Goal: Book appointment/travel/reservation

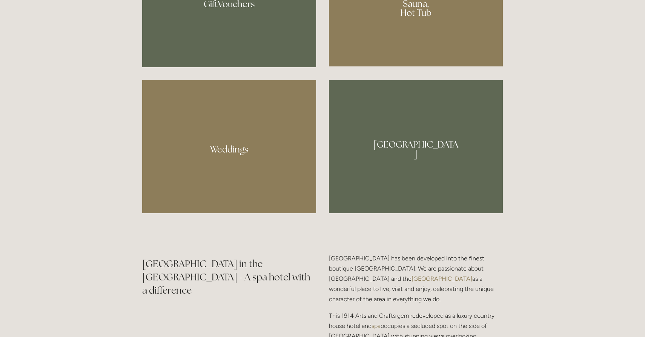
scroll to position [764, 0]
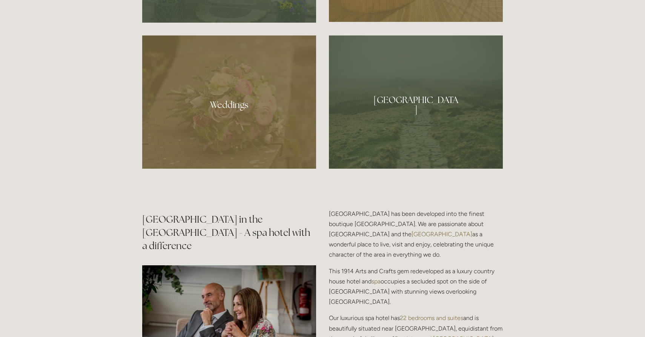
click at [417, 82] on div at bounding box center [416, 101] width 174 height 133
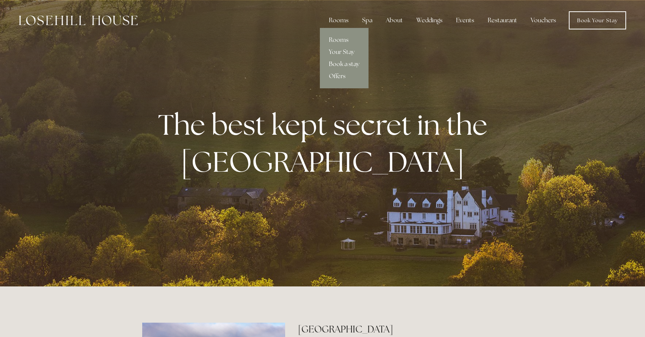
click at [345, 66] on link "Book a stay" at bounding box center [344, 64] width 49 height 12
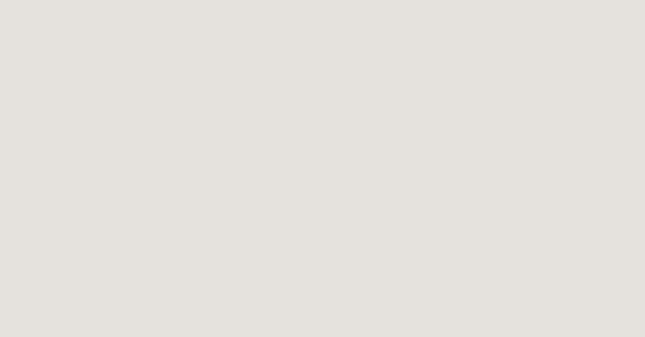
scroll to position [148, 0]
